Goal: Find specific page/section: Find specific page/section

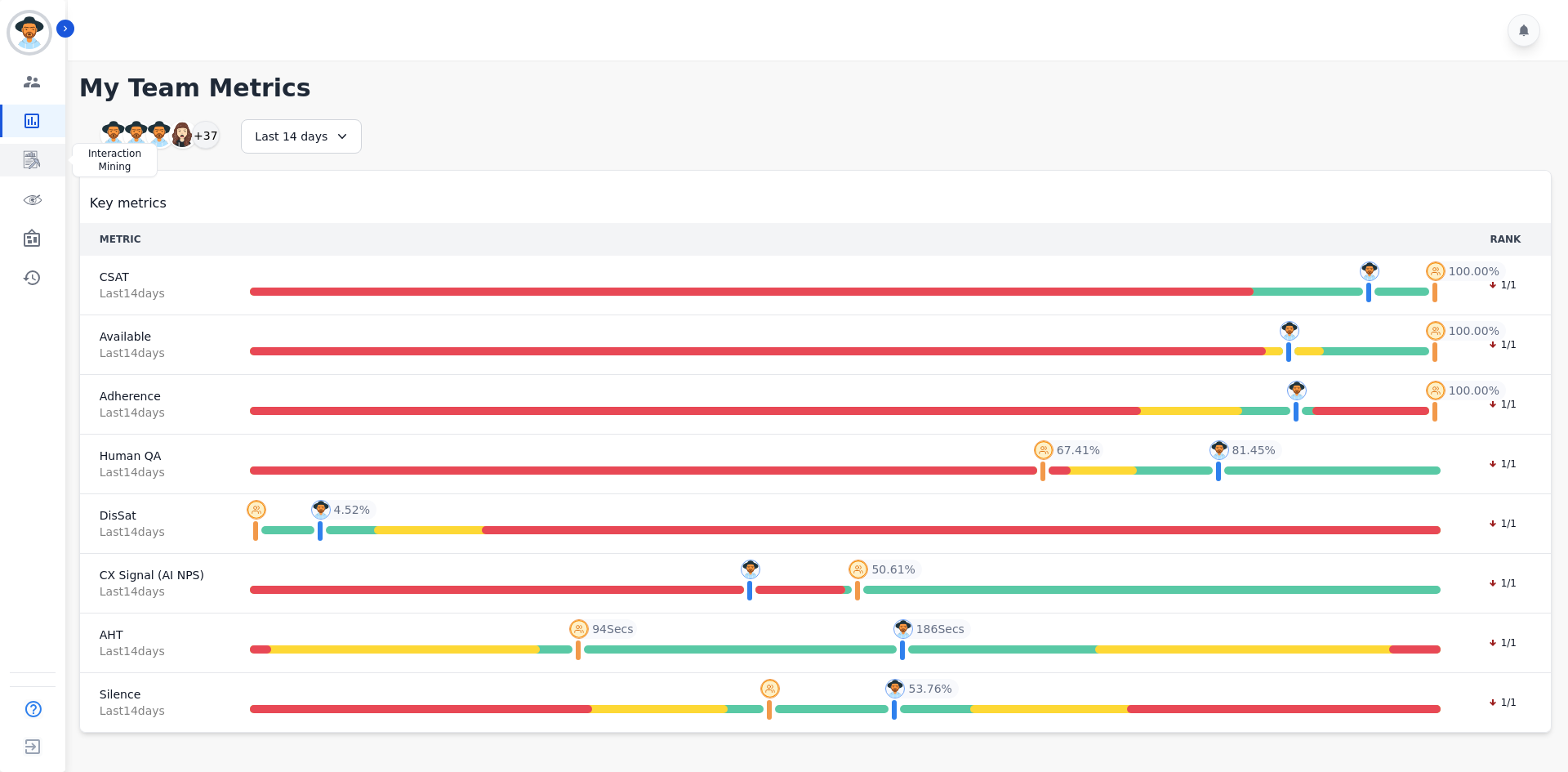
click at [34, 173] on link "Sidebar" at bounding box center [34, 160] width 63 height 33
